Goal: Task Accomplishment & Management: Manage account settings

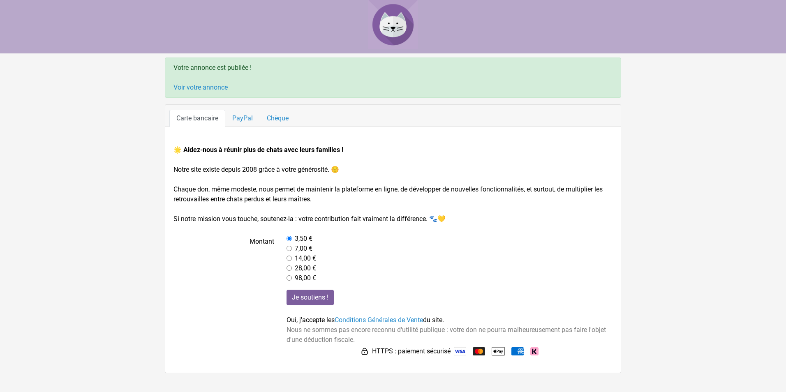
drag, startPoint x: 82, startPoint y: 54, endPoint x: 29, endPoint y: 41, distance: 54.3
click at [82, 54] on body "Votre annonce est publiée ! Voir votre annonce Carte bancaire PayPal Chèque 🌟 A…" at bounding box center [393, 186] width 786 height 373
